Goal: Information Seeking & Learning: Check status

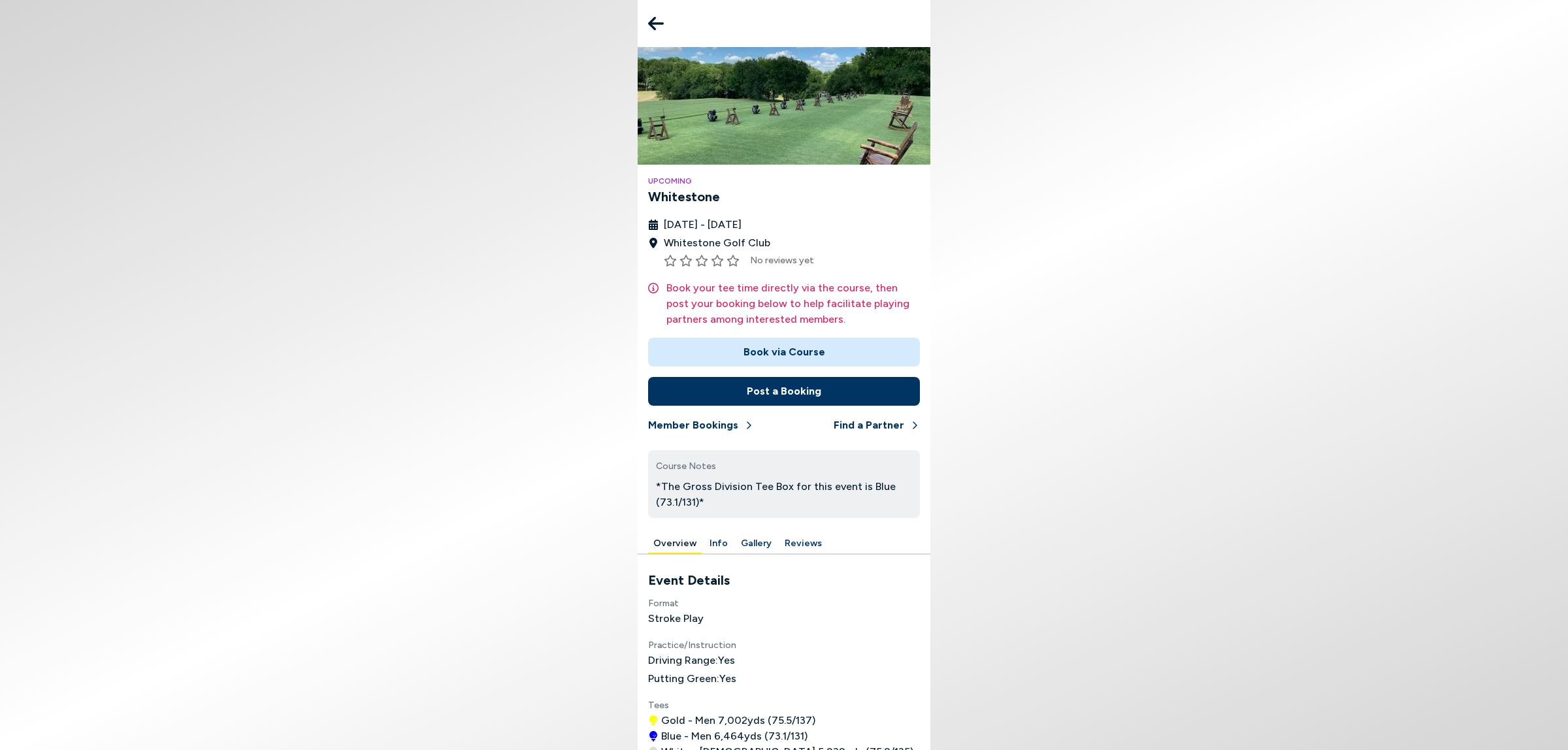
click at [648, 23] on icon at bounding box center [656, 23] width 16 height 26
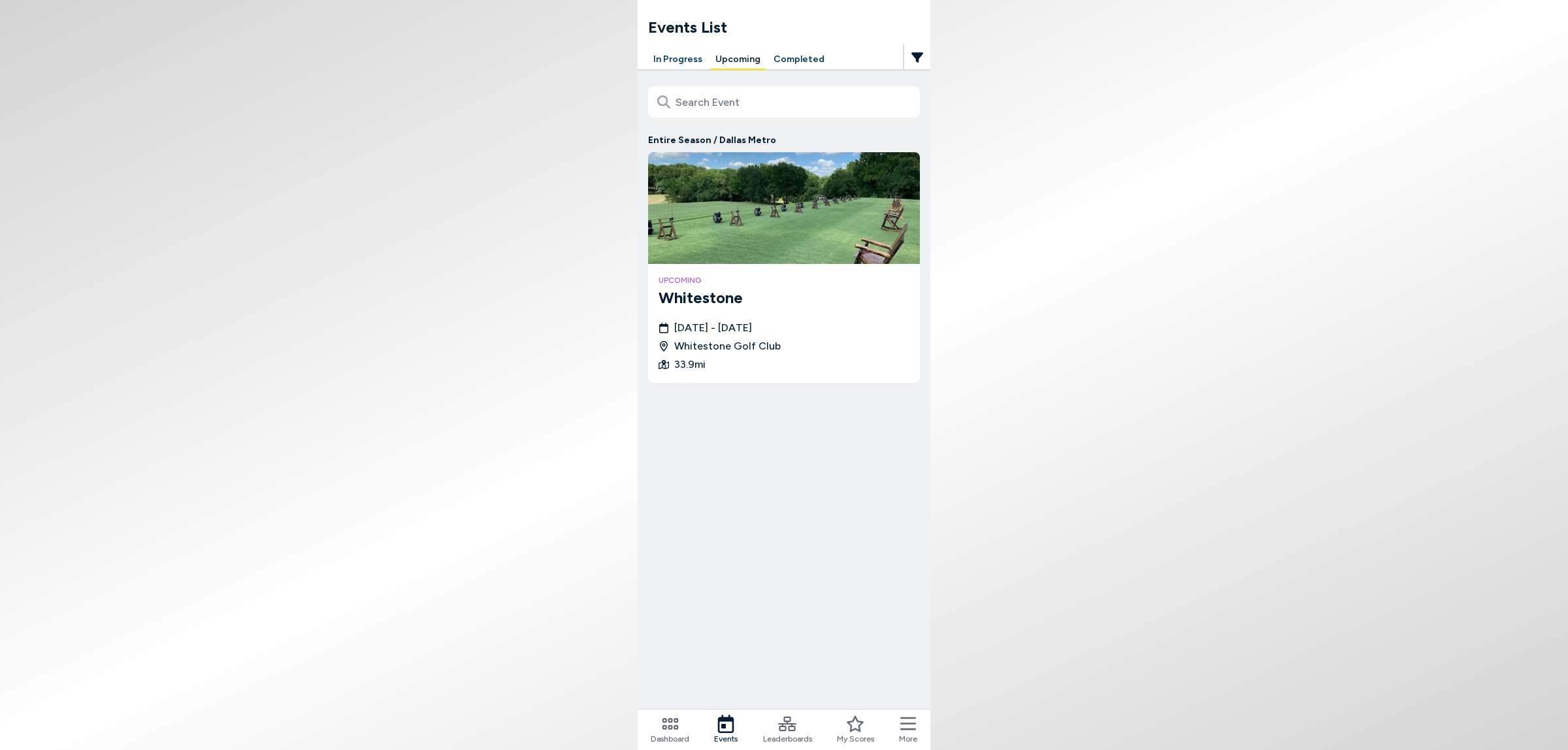
click at [661, 56] on button "In Progress" at bounding box center [677, 59] width 59 height 20
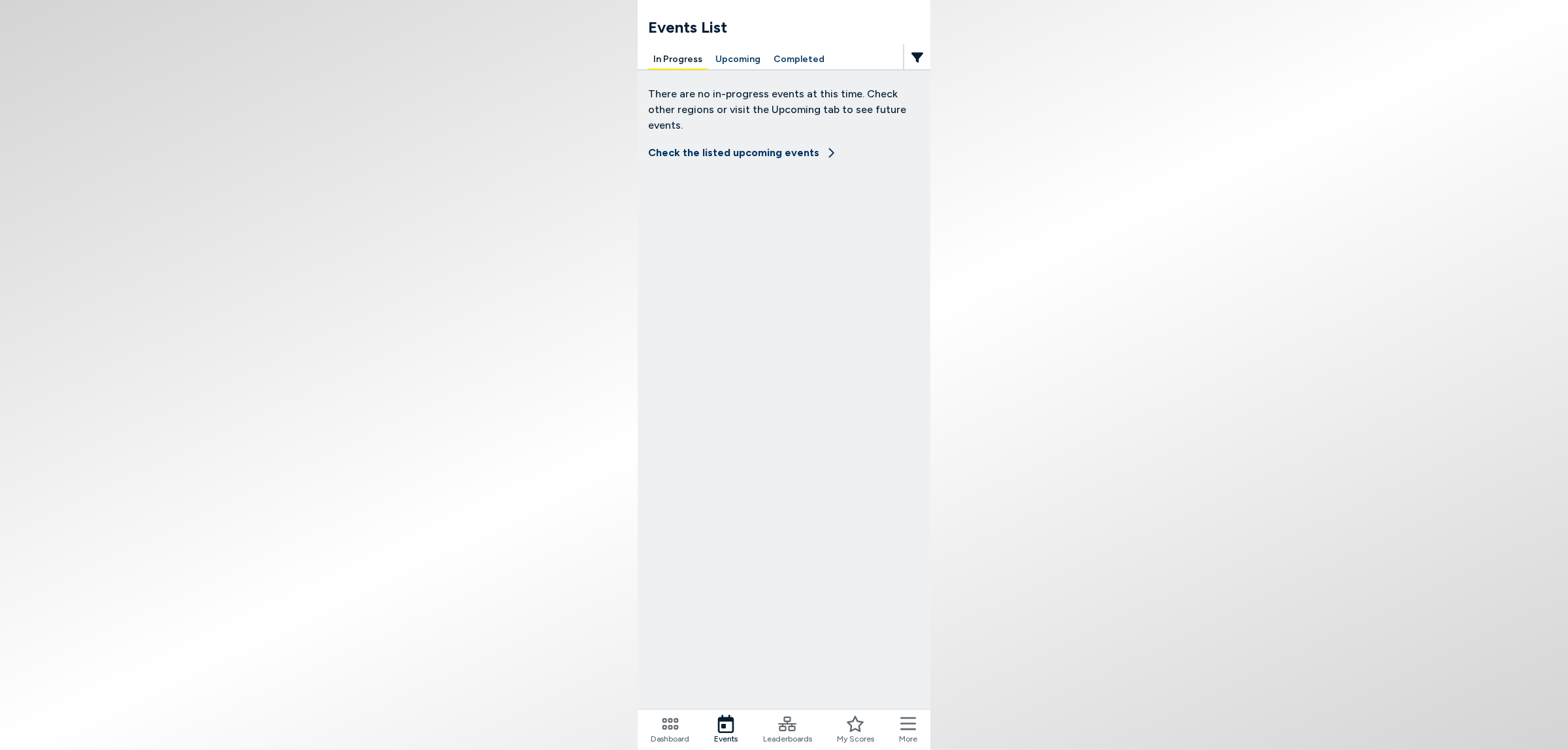
click at [721, 52] on button "Upcoming" at bounding box center [738, 59] width 55 height 20
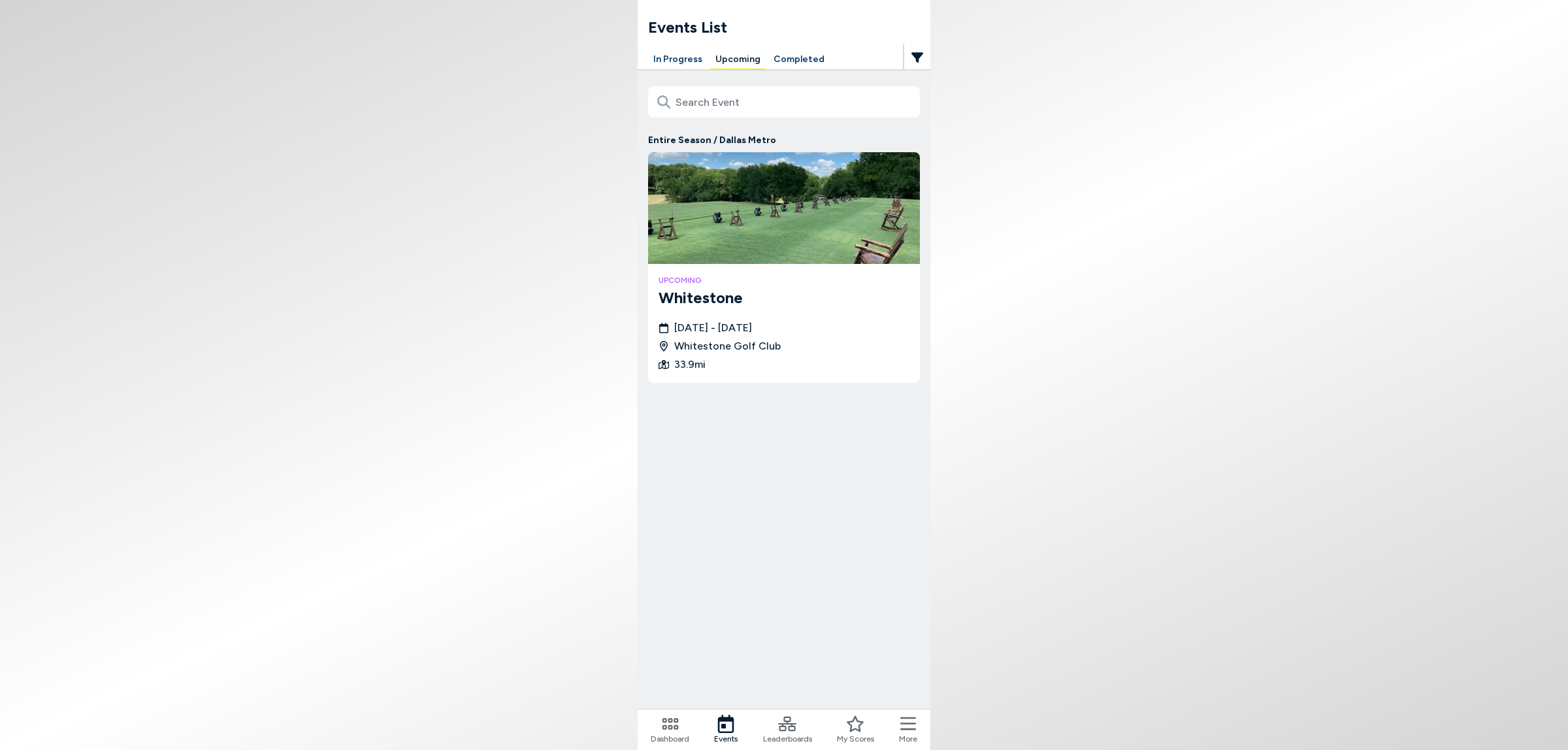
click at [803, 740] on span "Leaderboards" at bounding box center [787, 738] width 49 height 12
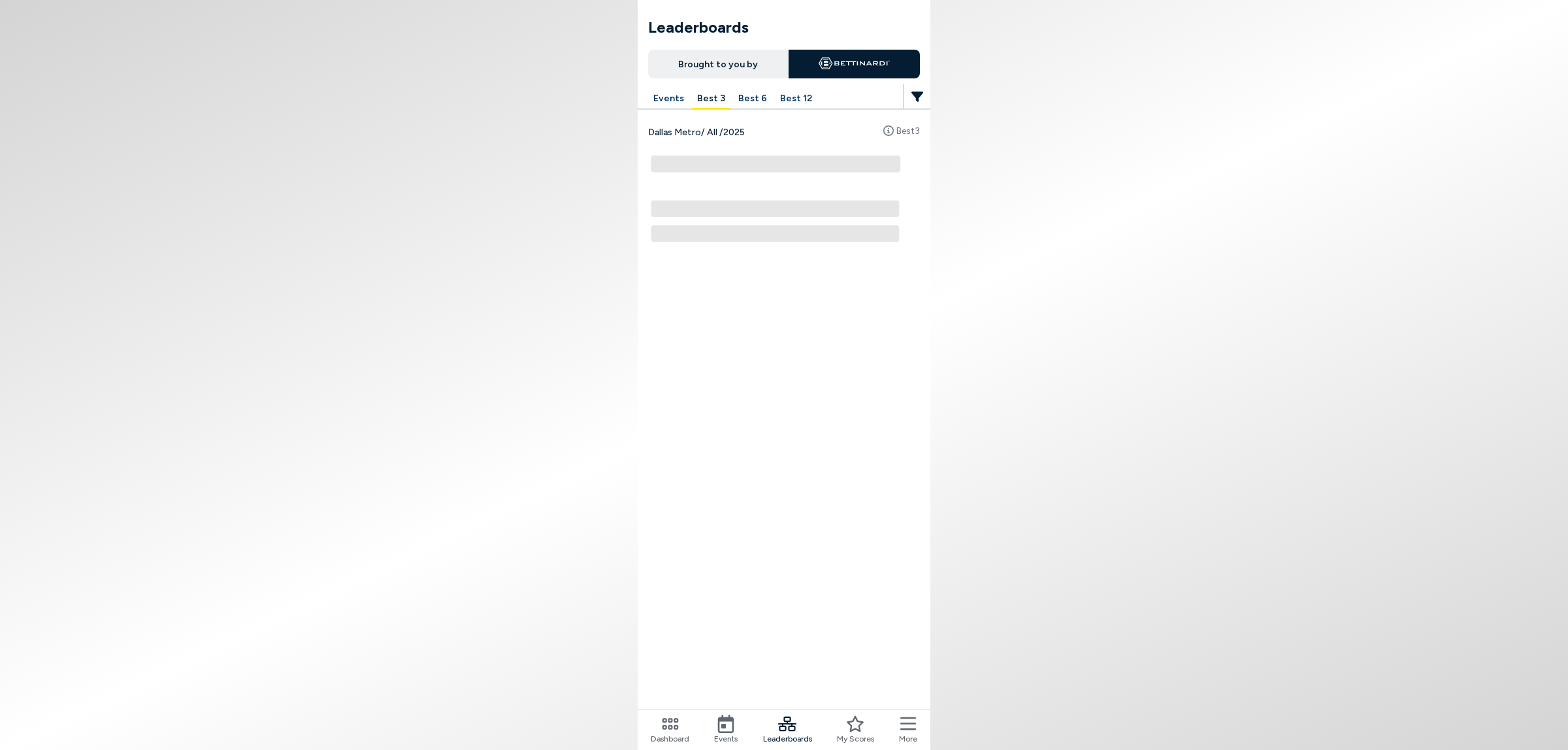
click at [692, 107] on button "Best 3" at bounding box center [711, 99] width 38 height 20
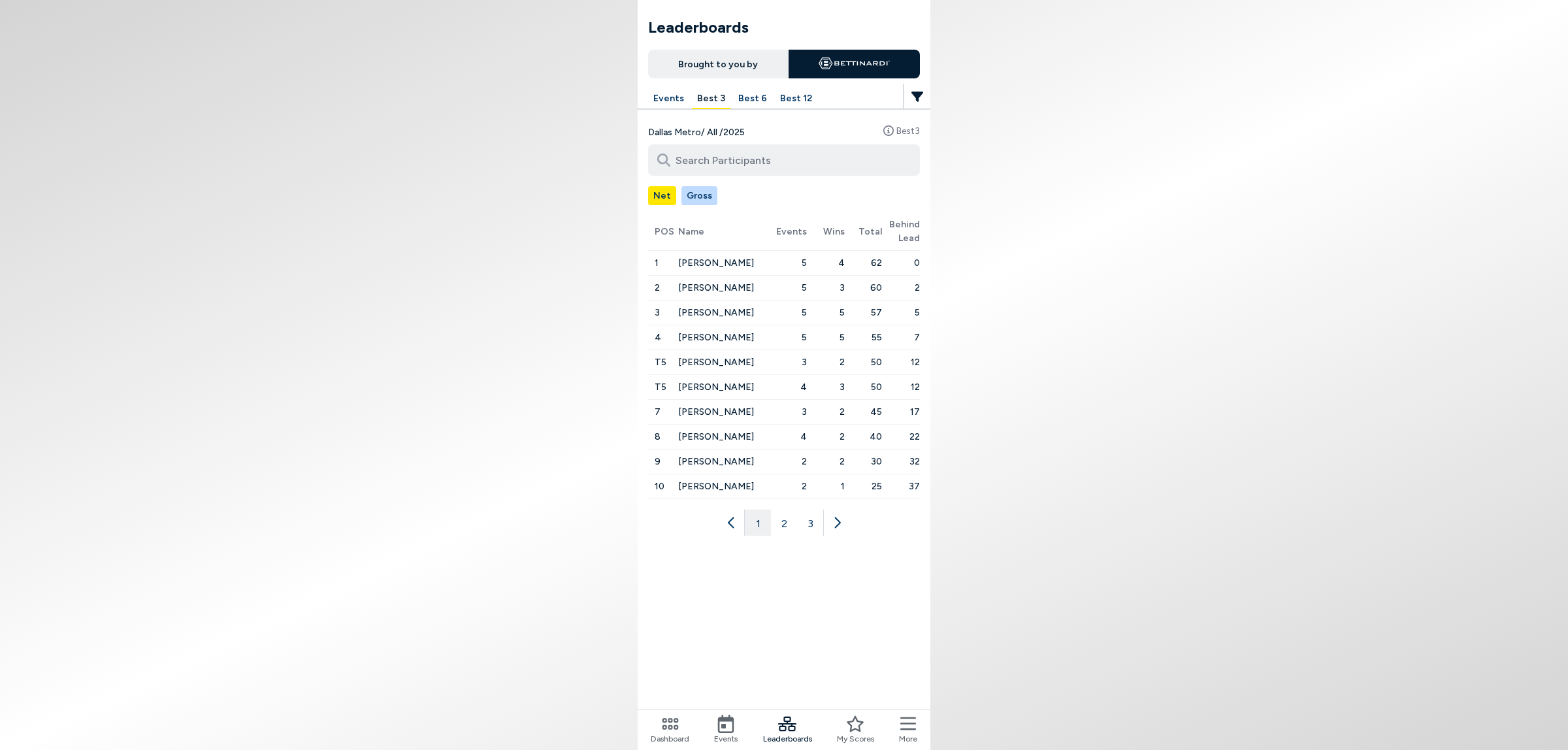
click at [736, 109] on button "Best 6" at bounding box center [752, 99] width 39 height 20
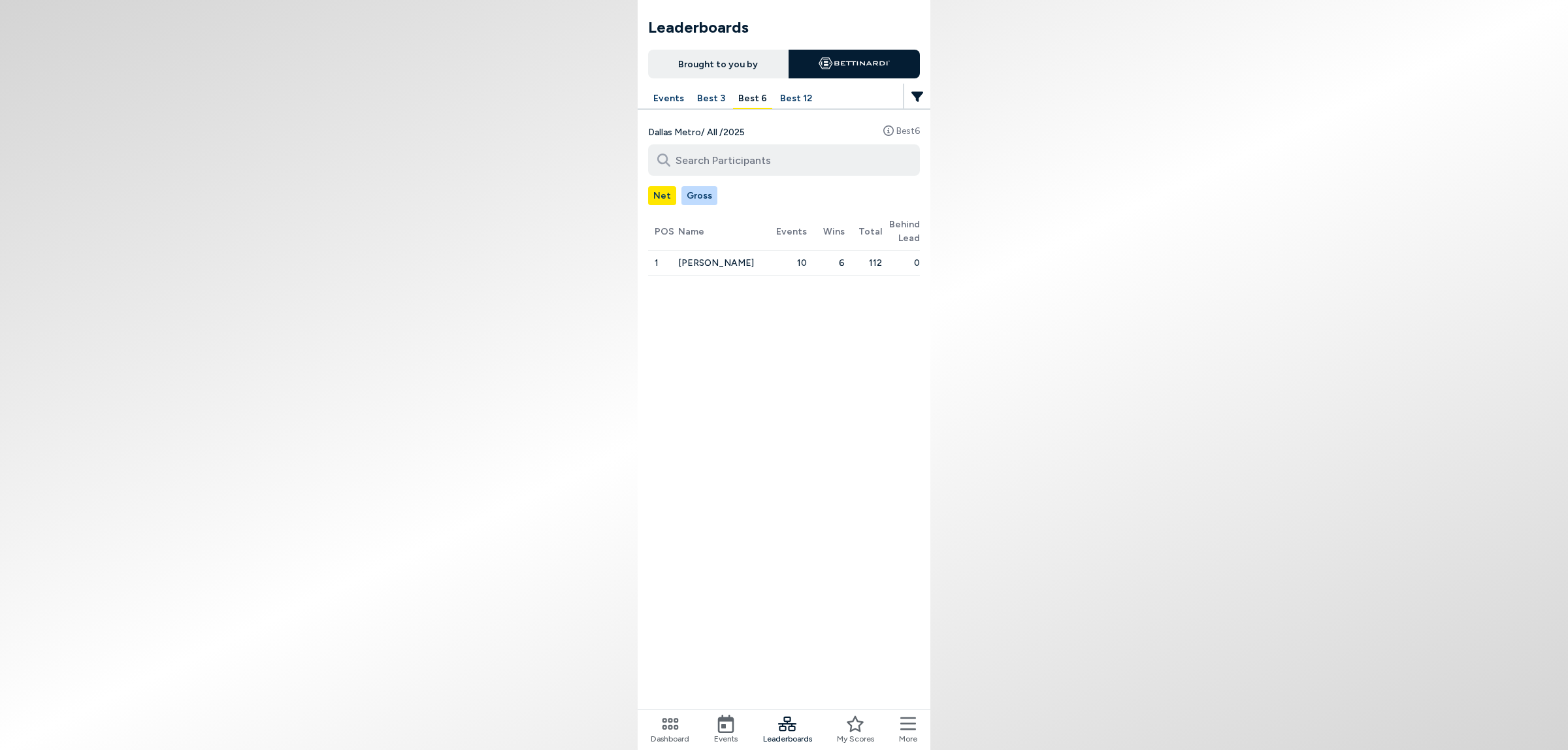
click at [775, 104] on button "Best 12" at bounding box center [796, 99] width 42 height 20
click at [694, 101] on button "Best 3" at bounding box center [711, 99] width 38 height 20
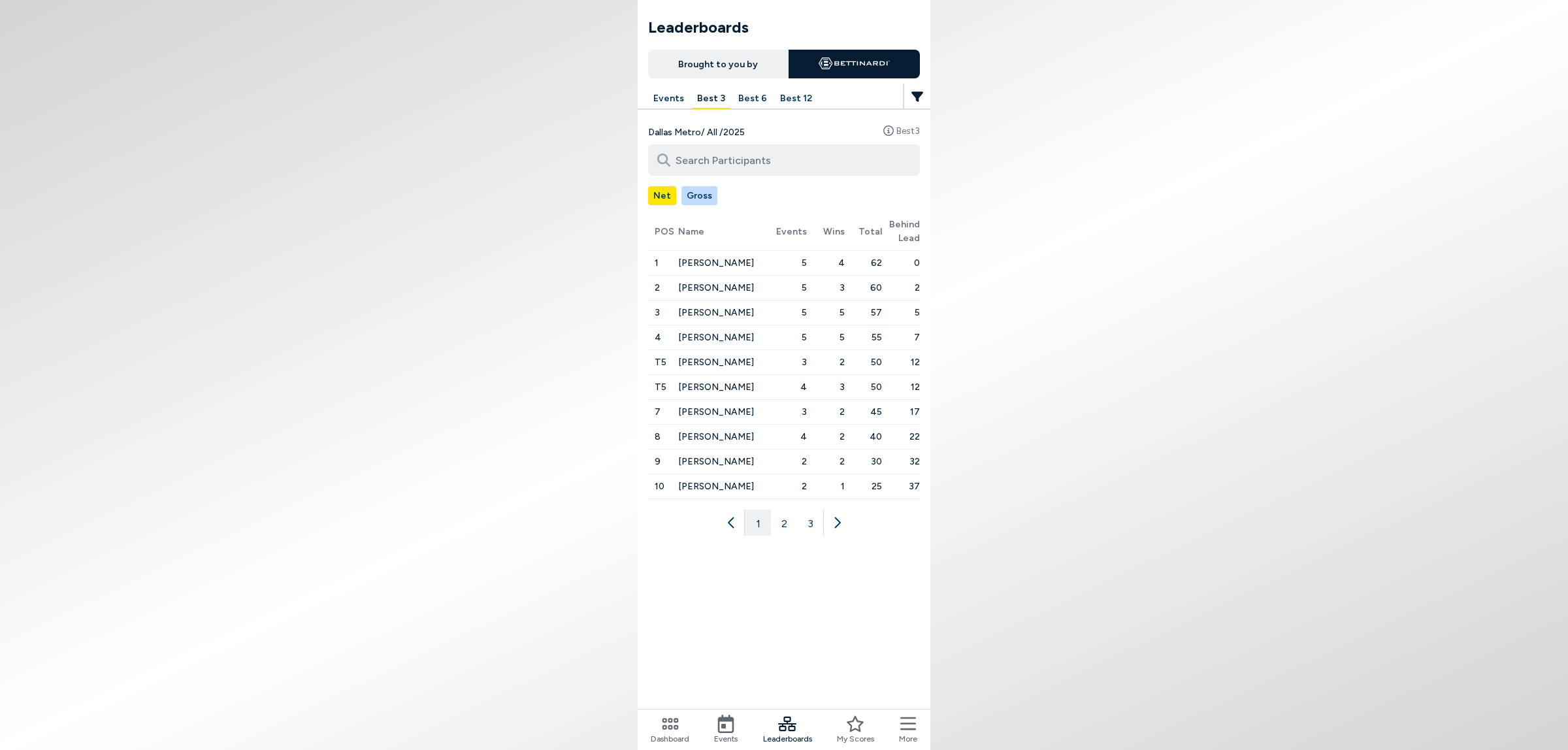
click at [782, 535] on button "2" at bounding box center [784, 522] width 26 height 26
click at [815, 535] on button "3" at bounding box center [810, 522] width 26 height 26
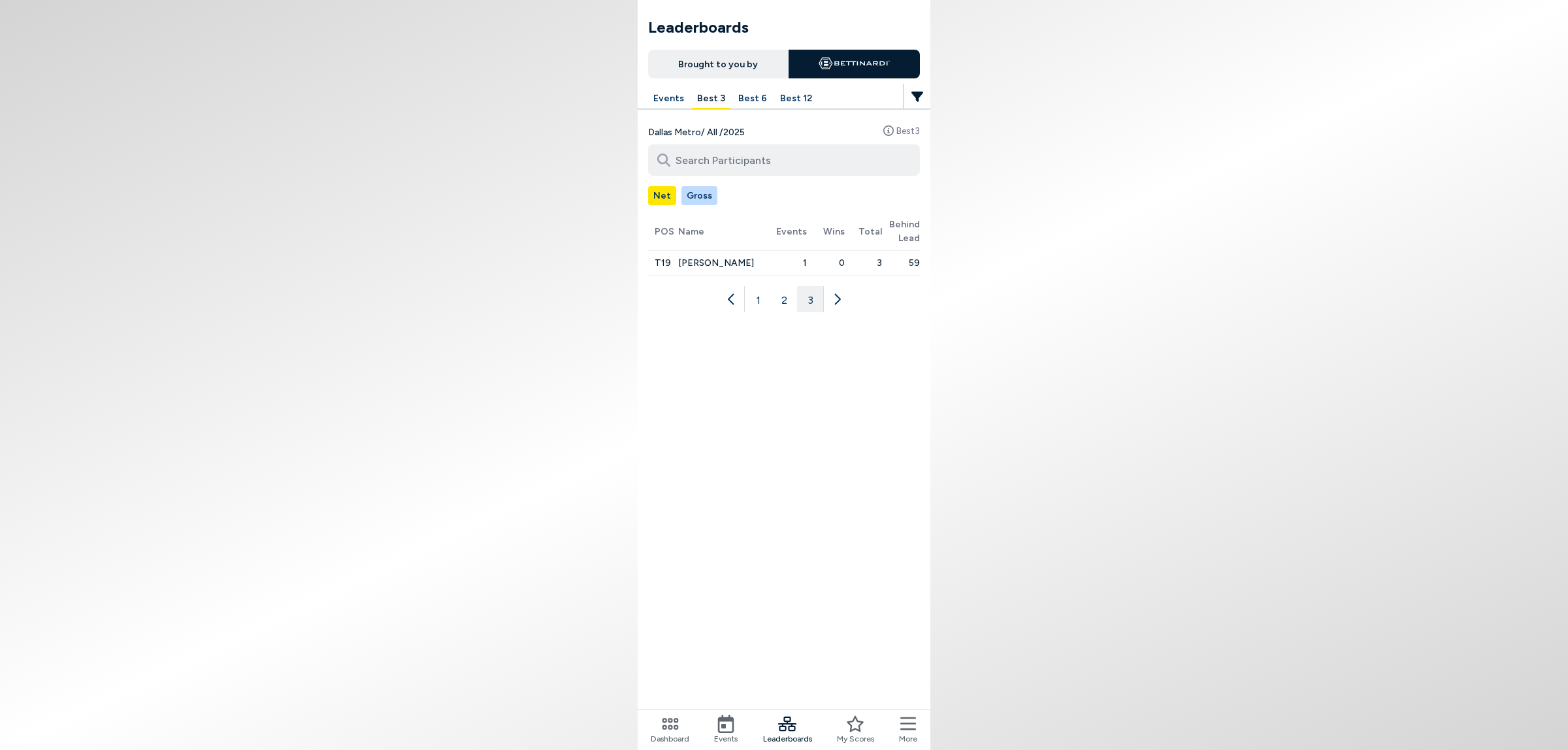
click at [782, 312] on button "2" at bounding box center [784, 299] width 26 height 26
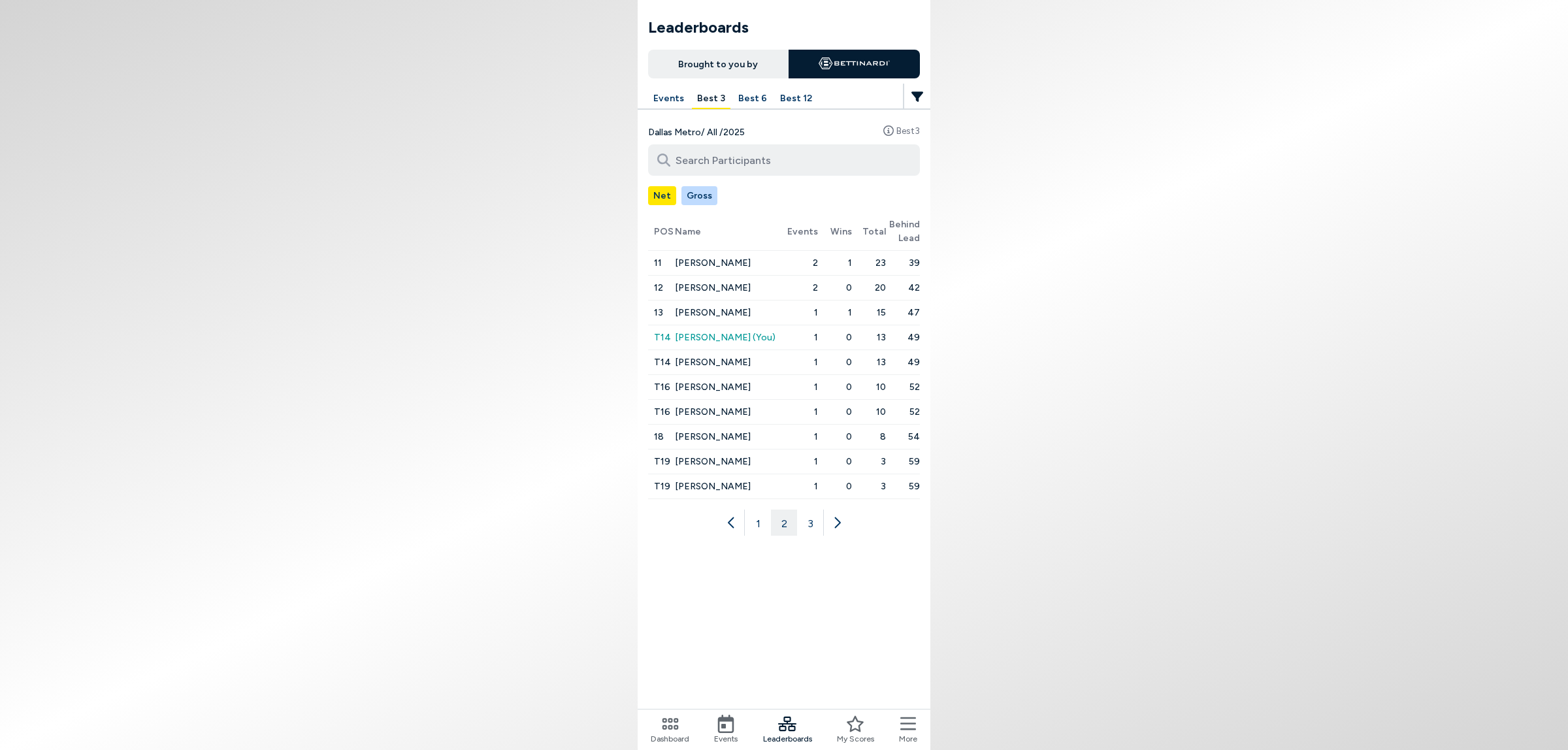
click at [754, 535] on button "1" at bounding box center [758, 522] width 26 height 26
